Goal: Task Accomplishment & Management: Manage account settings

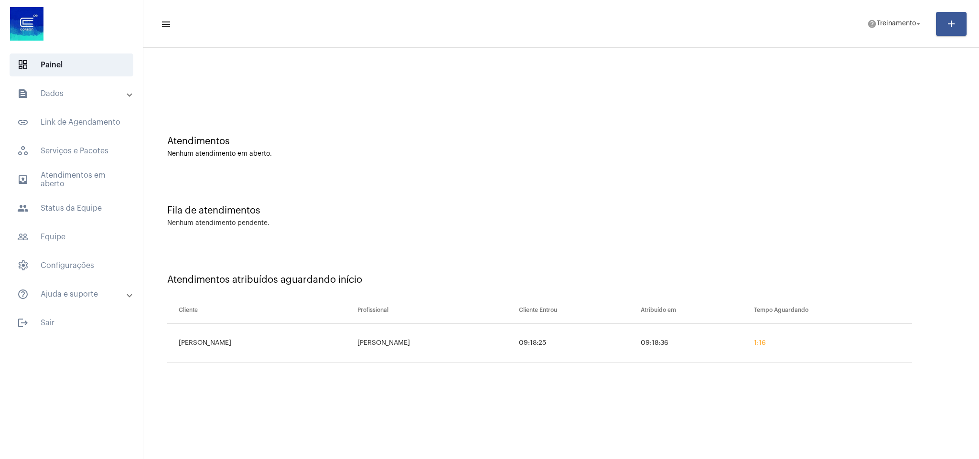
drag, startPoint x: 436, startPoint y: 423, endPoint x: 428, endPoint y: 406, distance: 18.6
click at [436, 421] on mat-sidenav-content "menu help Treinamento arrow_drop_down add Atendimentos Nenhum atendimento em ab…" at bounding box center [561, 229] width 836 height 459
